Goal: Transaction & Acquisition: Download file/media

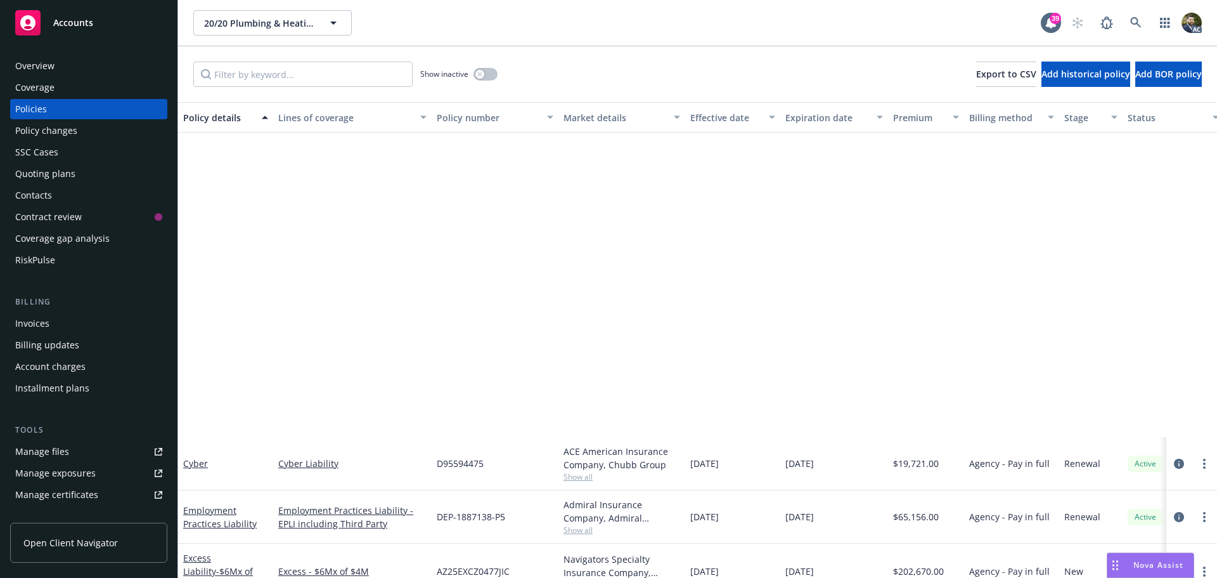
scroll to position [402, 0]
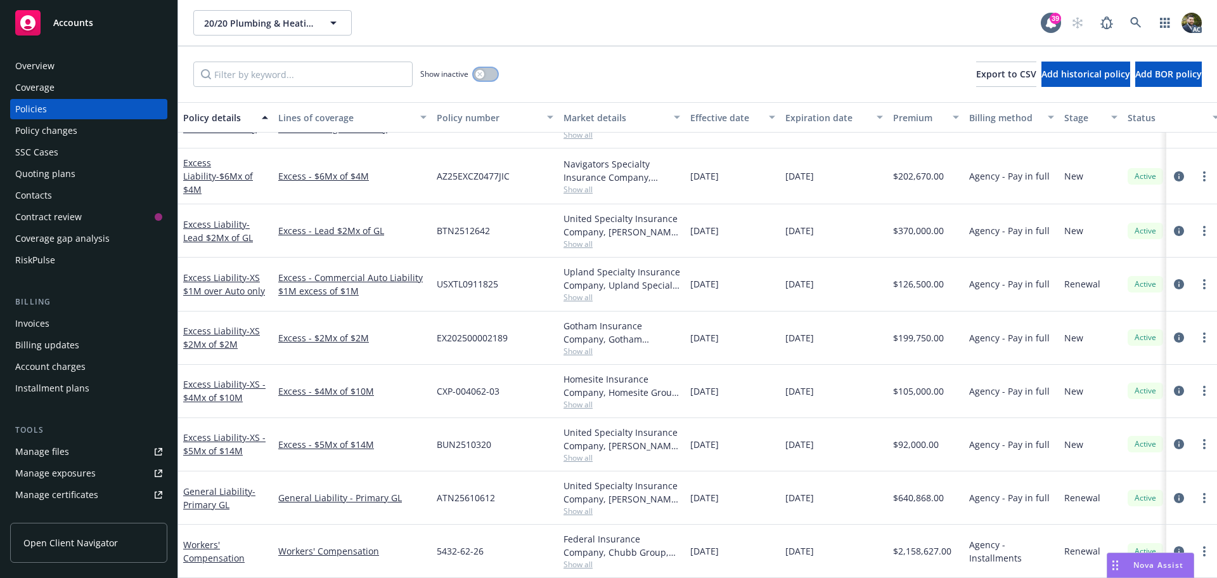
click at [490, 70] on button "button" at bounding box center [486, 74] width 24 height 13
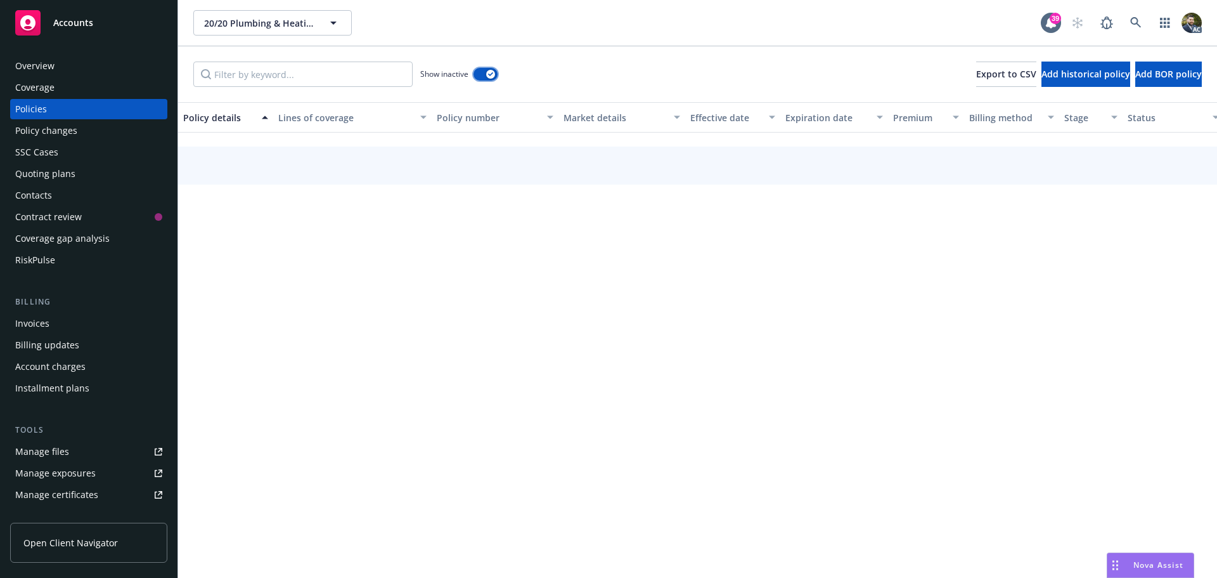
scroll to position [366, 0]
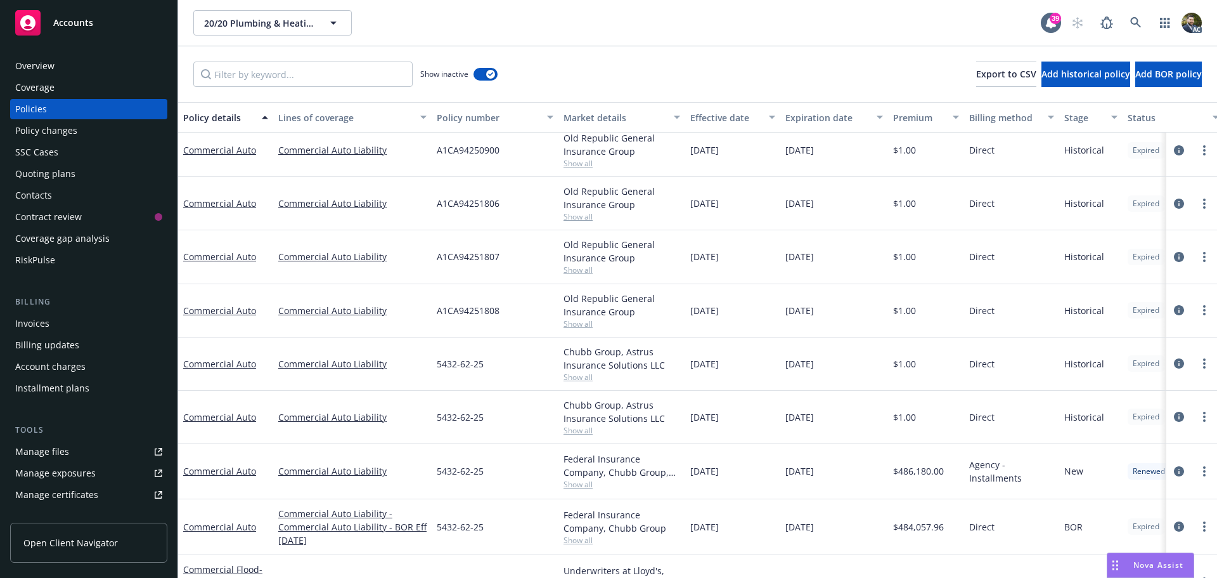
drag, startPoint x: 709, startPoint y: 118, endPoint x: 695, endPoint y: 130, distance: 18.4
click at [709, 117] on div "Effective date" at bounding box center [726, 117] width 71 height 13
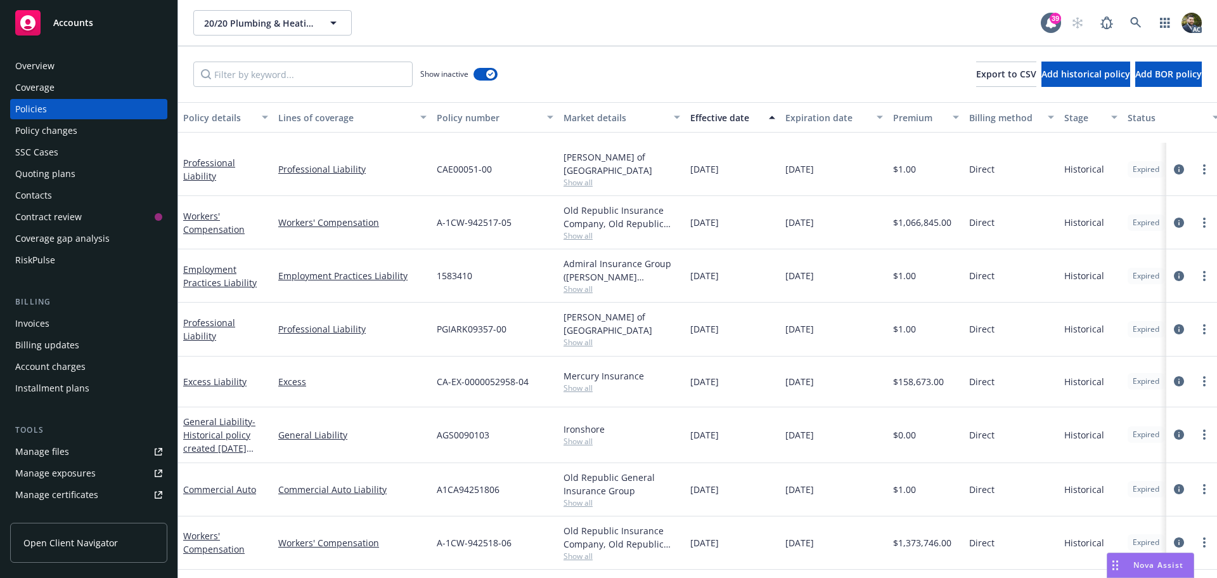
scroll to position [1015, 0]
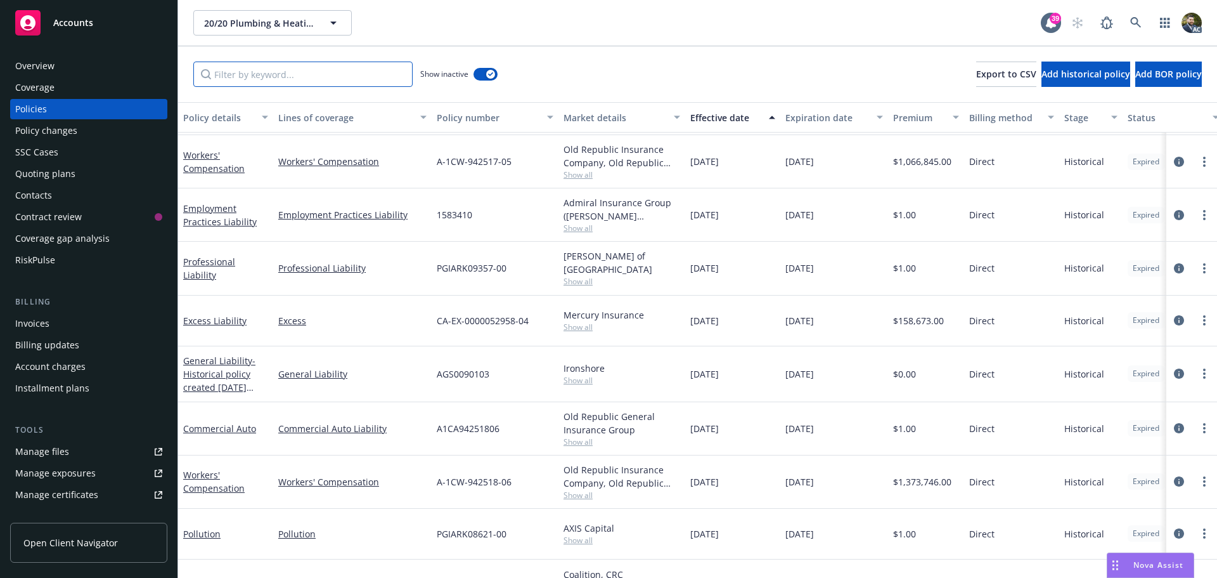
click at [268, 74] on input "Filter by keyword..." at bounding box center [302, 74] width 219 height 25
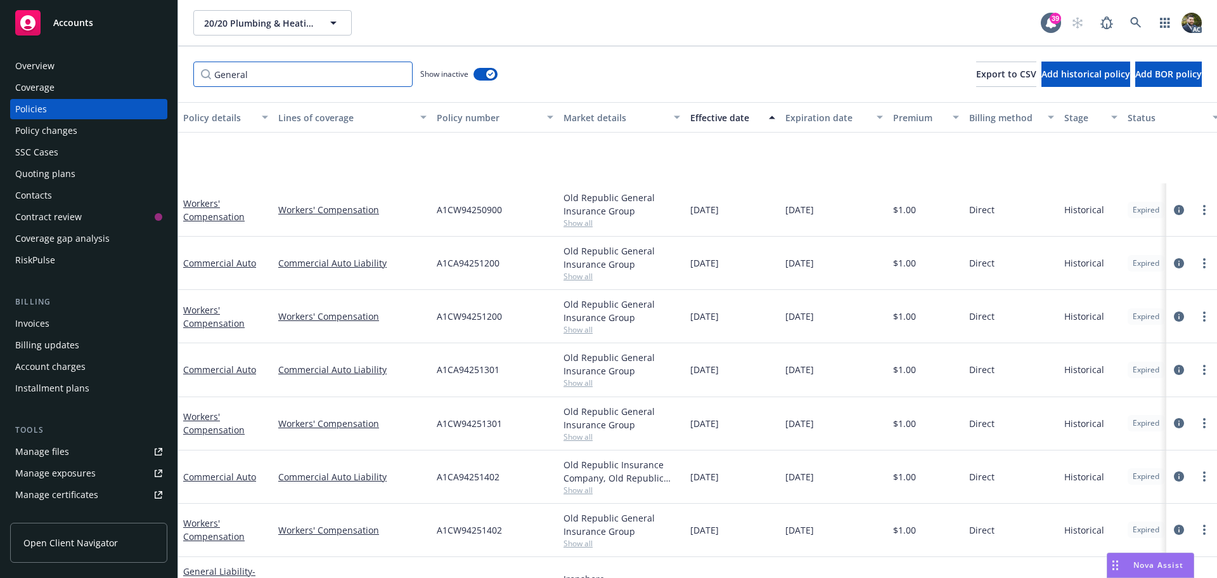
scroll to position [127, 0]
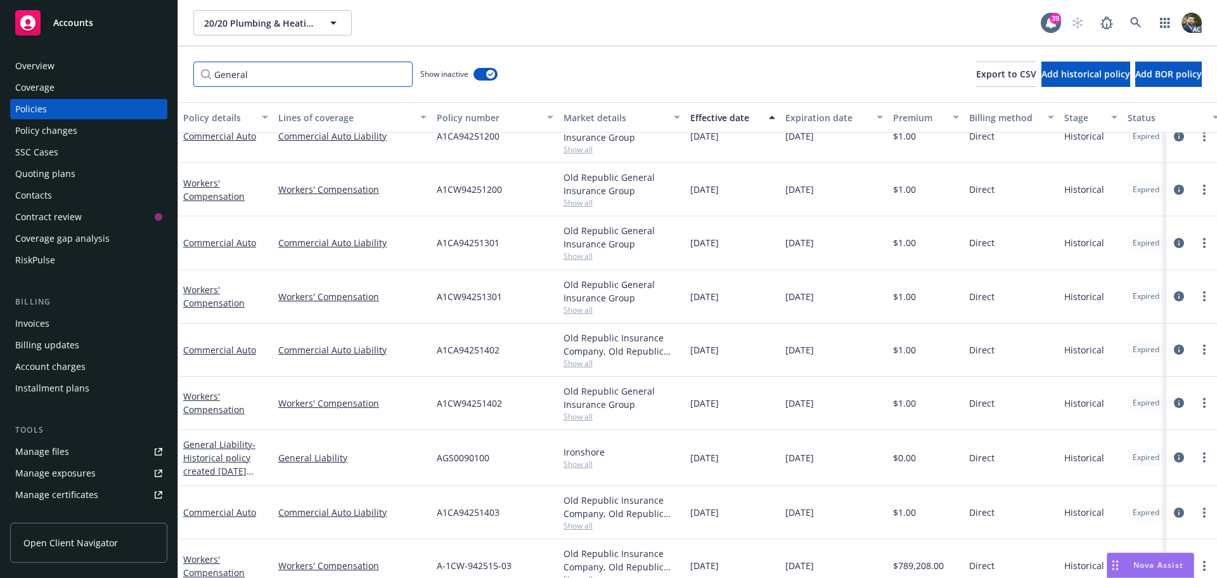
drag, startPoint x: 290, startPoint y: 77, endPoint x: 161, endPoint y: 75, distance: 129.4
click at [162, 75] on div "Accounts Overview Coverage Policies Policy changes SSC Cases Quoting plans Cont…" at bounding box center [608, 289] width 1217 height 578
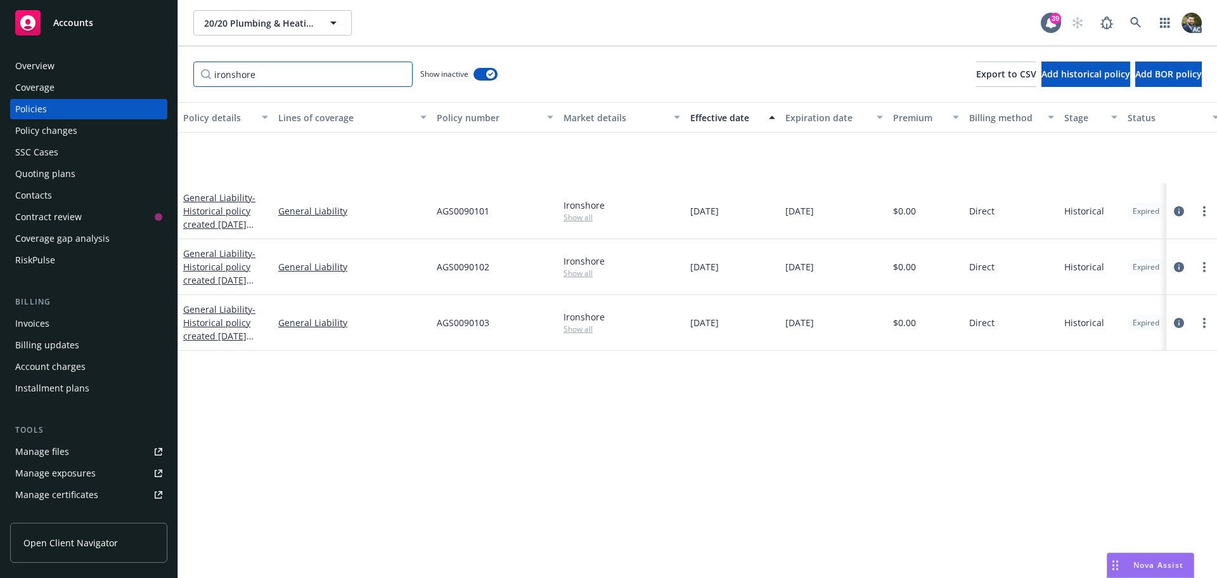
type input "ironshore"
drag, startPoint x: 498, startPoint y: 211, endPoint x: 436, endPoint y: 214, distance: 62.2
click at [436, 214] on div "AGS0090101" at bounding box center [495, 211] width 127 height 56
copy span "AGS0090101"
drag, startPoint x: 746, startPoint y: 211, endPoint x: 690, endPoint y: 212, distance: 55.8
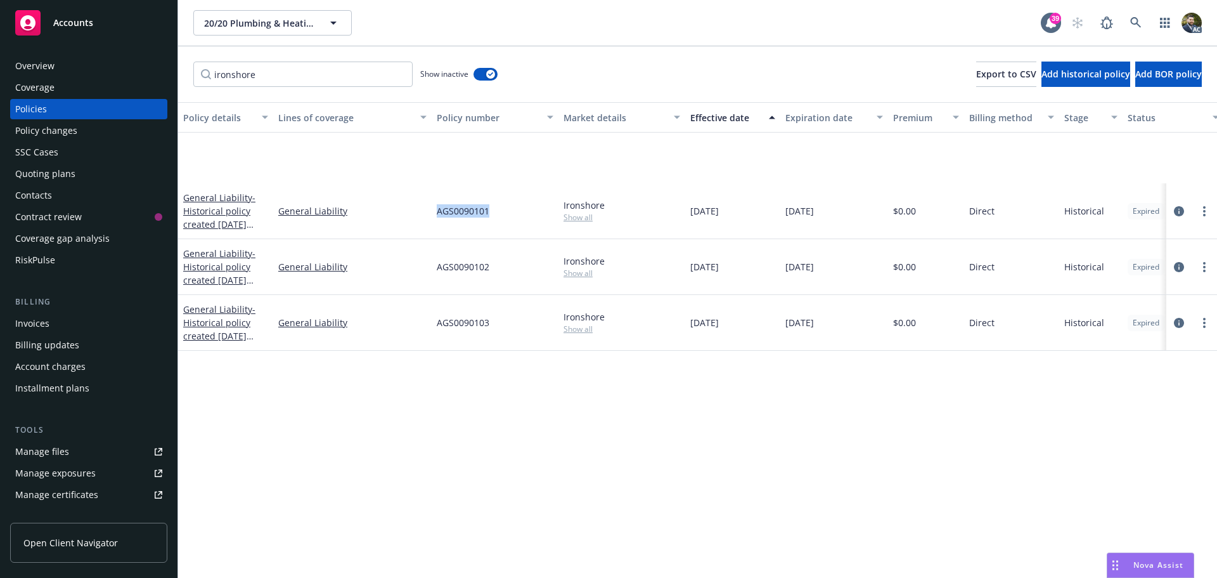
click at [690, 212] on div "[DATE]" at bounding box center [732, 211] width 95 height 56
copy span "[DATE]"
click at [89, 112] on div "Policies" at bounding box center [88, 109] width 147 height 20
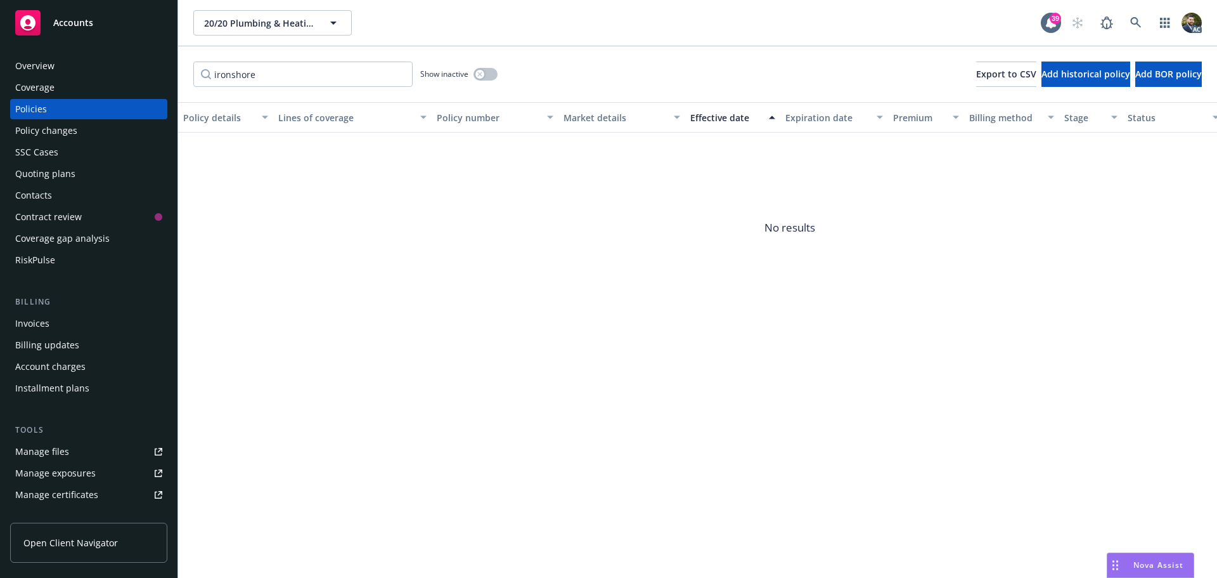
click at [202, 117] on div "Policy details" at bounding box center [218, 117] width 71 height 13
drag, startPoint x: 292, startPoint y: 73, endPoint x: 340, endPoint y: 71, distance: 48.2
click at [248, 71] on input "ironshore" at bounding box center [302, 74] width 219 height 25
click at [398, 74] on input "ironshore" at bounding box center [302, 74] width 219 height 25
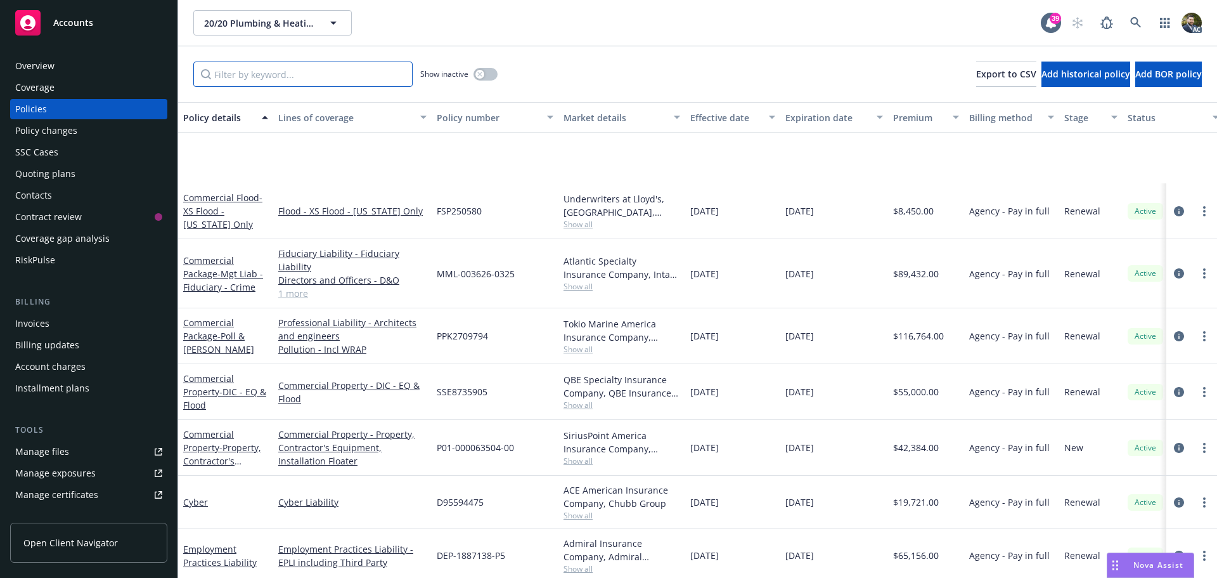
scroll to position [127, 0]
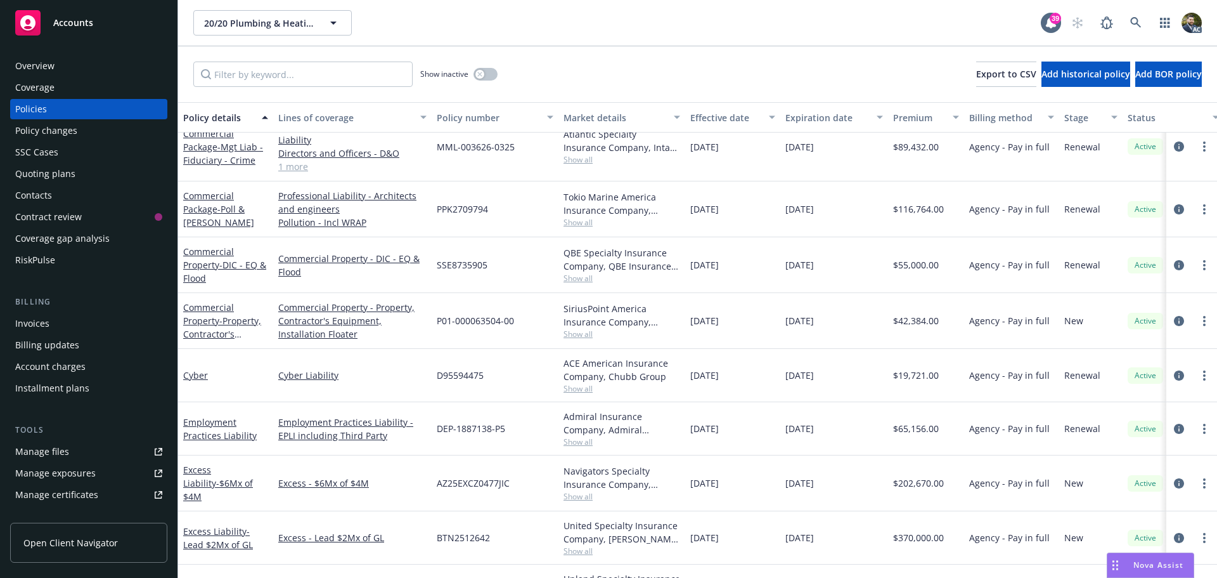
click at [226, 119] on div "Policy details" at bounding box center [218, 117] width 71 height 13
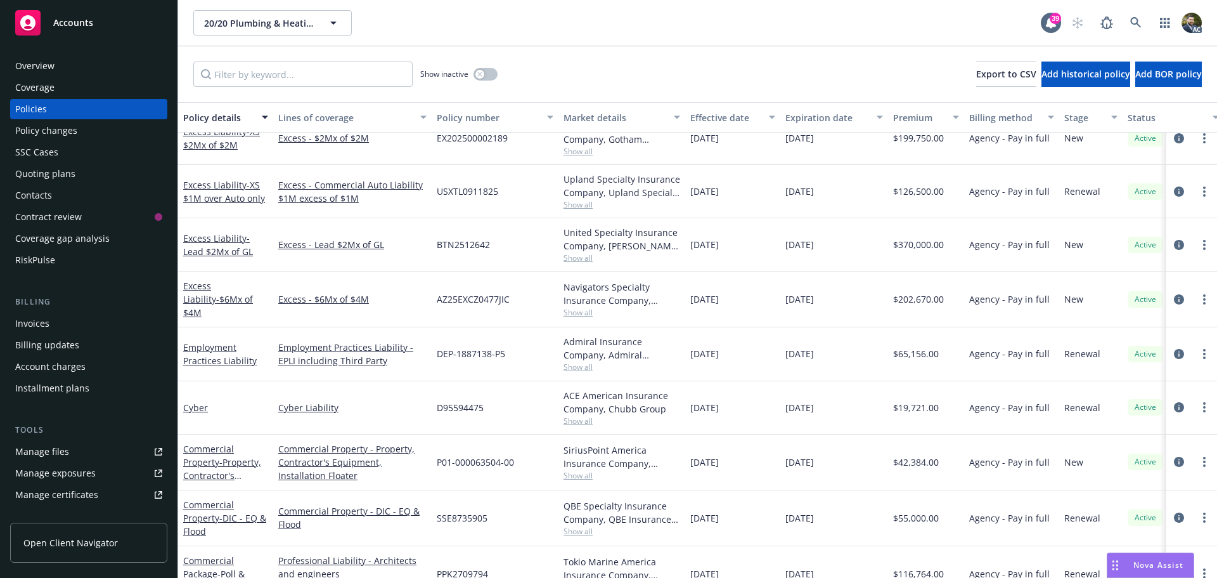
scroll to position [317, 0]
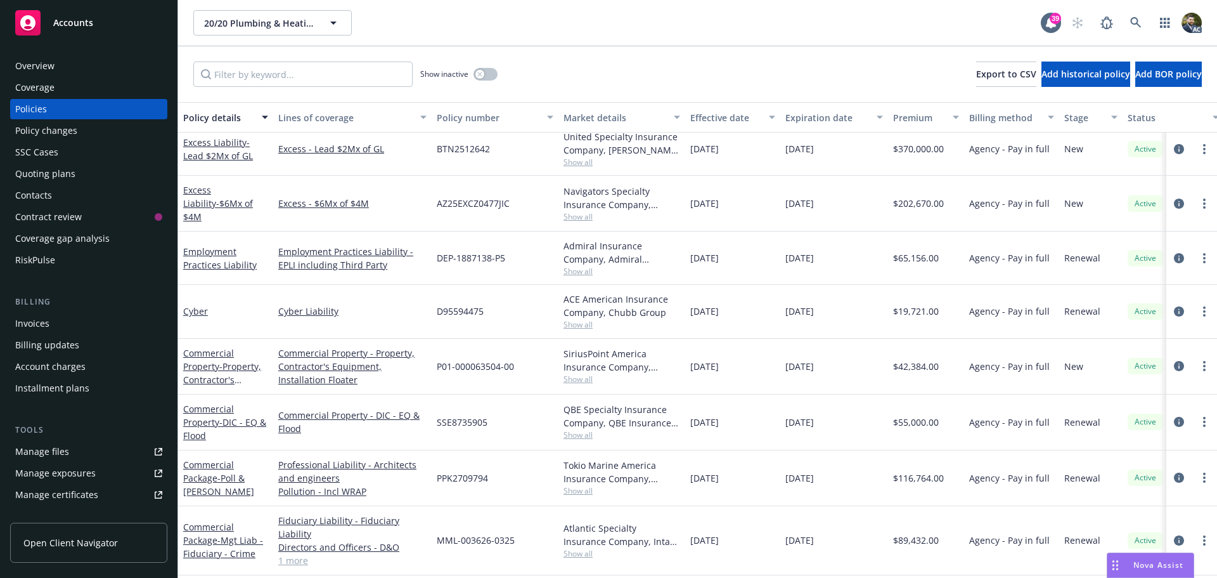
click at [223, 115] on div "Policy details" at bounding box center [218, 117] width 71 height 13
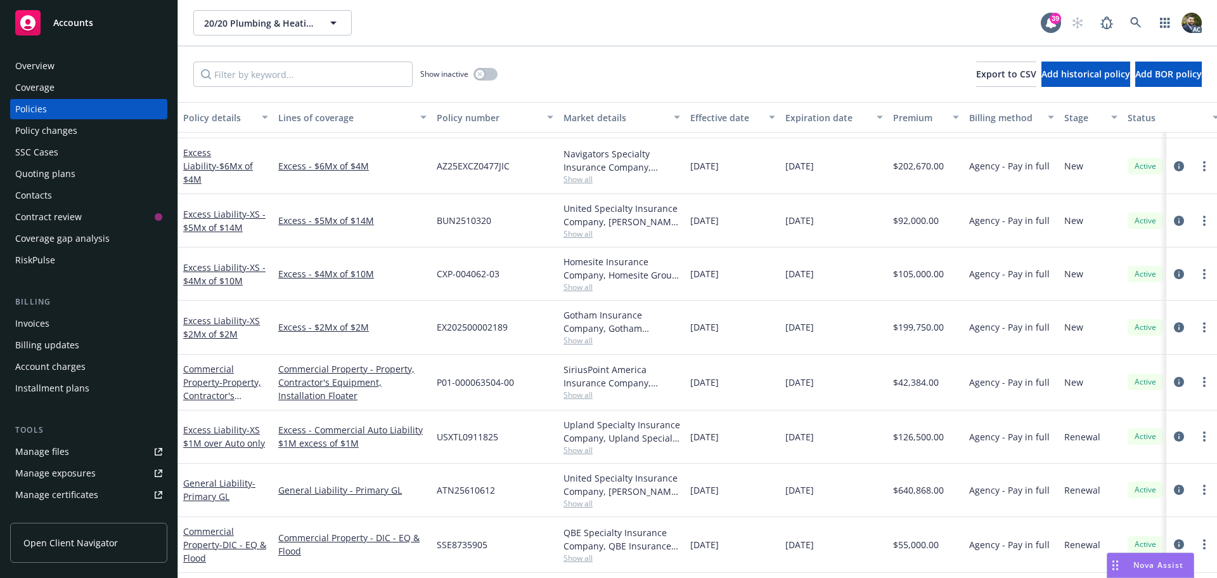
scroll to position [0, 0]
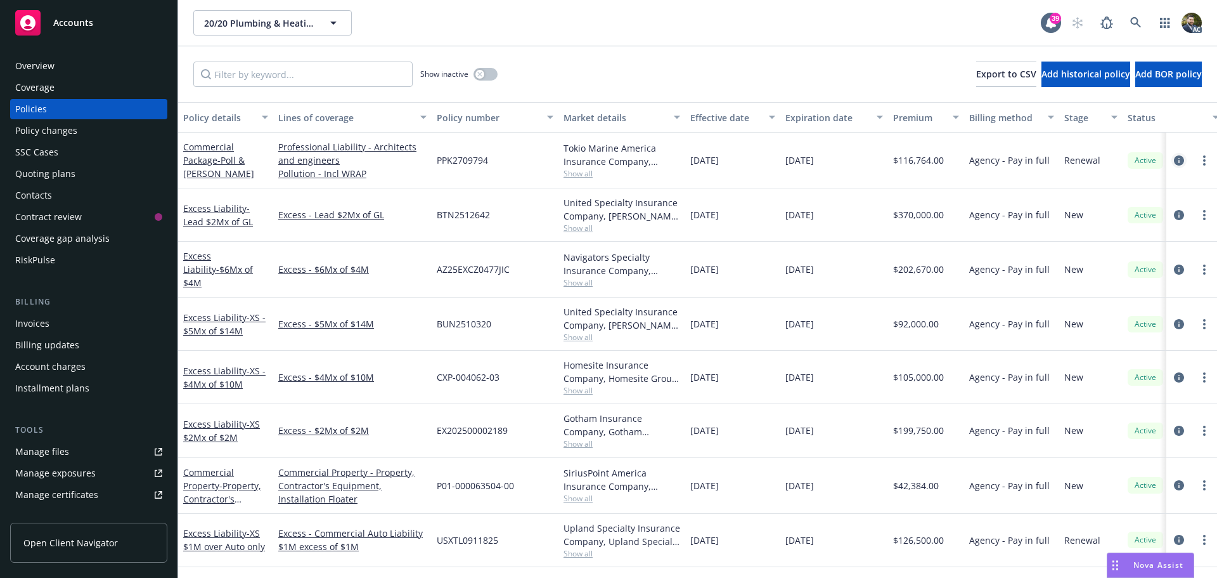
click at [1174, 157] on icon "circleInformation" at bounding box center [1179, 160] width 10 height 10
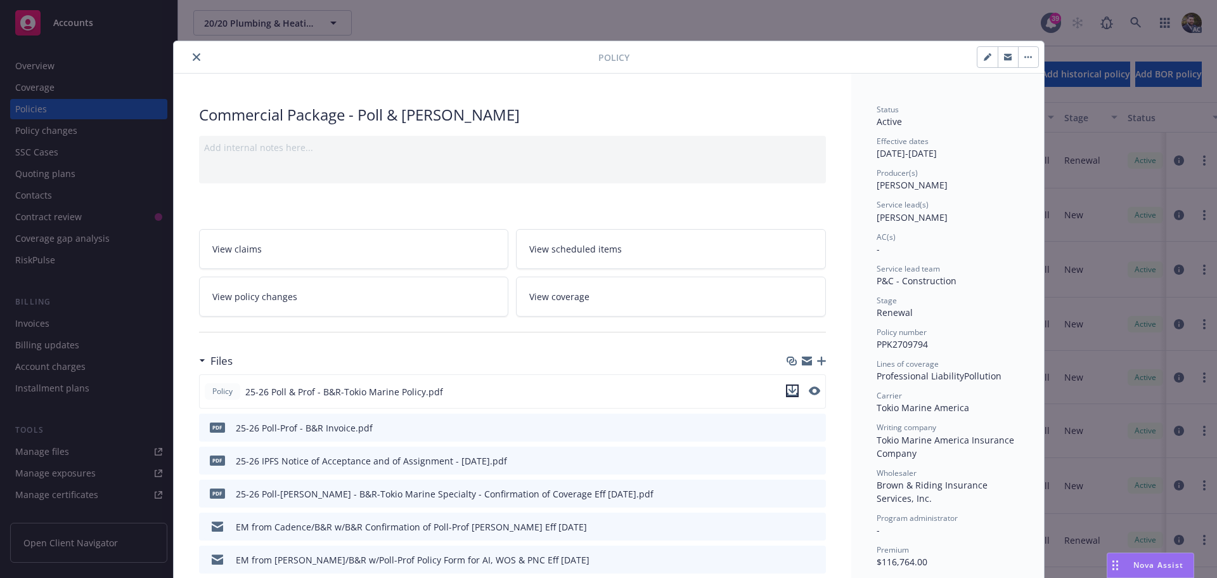
click at [788, 389] on icon "download file" at bounding box center [793, 391] width 10 height 10
drag, startPoint x: 192, startPoint y: 55, endPoint x: 203, endPoint y: 47, distance: 13.2
click at [193, 55] on icon "close" at bounding box center [197, 57] width 8 height 8
